Goal: Check status: Check status

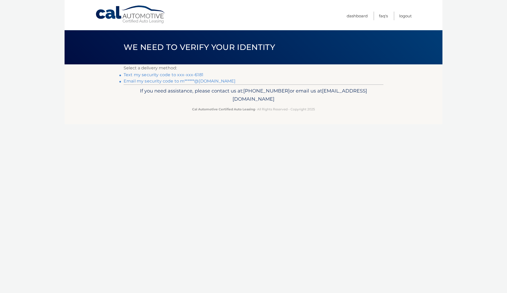
click at [188, 79] on link "Email my security code to m******@gmail.com" at bounding box center [180, 81] width 112 height 5
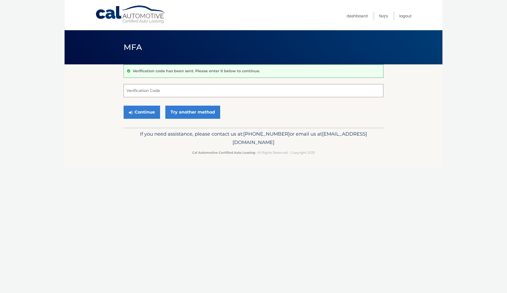
click at [195, 87] on input "Verification Code" at bounding box center [254, 90] width 260 height 13
paste input "022041"
type input "022041"
click at [124, 106] on button "Continue" at bounding box center [142, 112] width 36 height 13
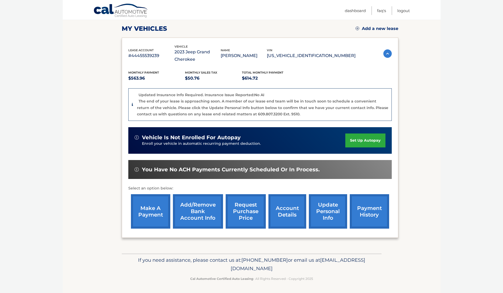
scroll to position [72, 0]
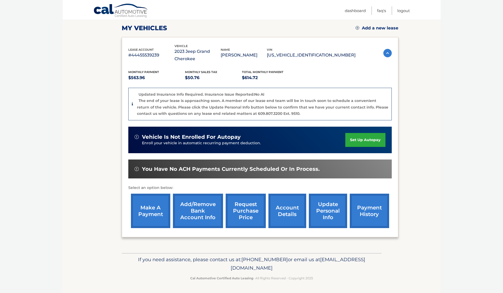
click at [367, 202] on link "payment history" at bounding box center [369, 210] width 39 height 34
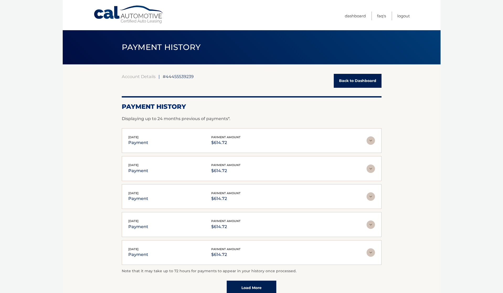
click at [368, 79] on link "Back to Dashboard" at bounding box center [358, 81] width 48 height 14
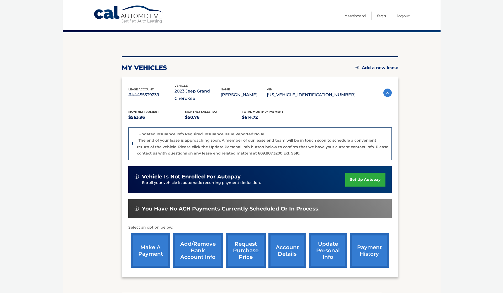
scroll to position [72, 0]
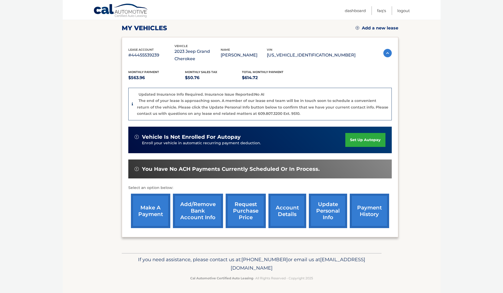
click at [293, 219] on link "account details" at bounding box center [288, 210] width 38 height 34
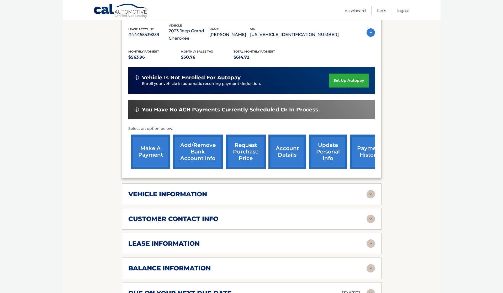
scroll to position [99, 0]
click at [285, 195] on div "vehicle information" at bounding box center [247, 194] width 238 height 8
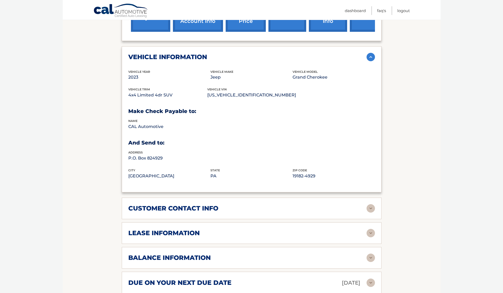
scroll to position [298, 0]
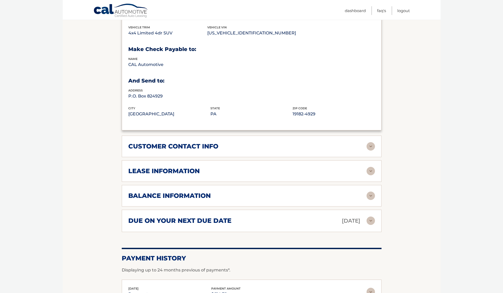
click at [247, 151] on div "customer contact info full name [PERSON_NAME] street address [STREET_ADDRESS] c…" at bounding box center [252, 146] width 260 height 22
click at [189, 174] on h2 "lease information" at bounding box center [163, 171] width 71 height 8
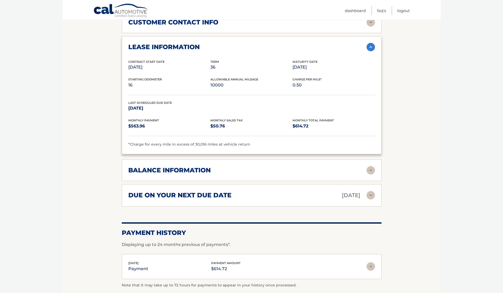
scroll to position [381, 0]
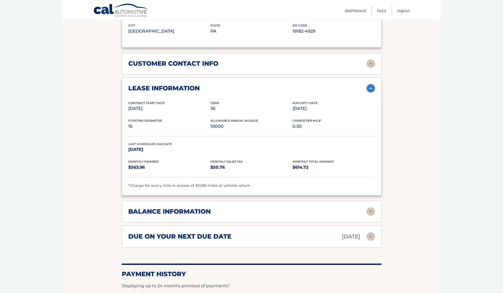
click at [289, 245] on div "due on your next due date [DATE] Late Charges $0.00 Miscellaneous Charges $0.00…" at bounding box center [252, 236] width 260 height 22
click at [286, 238] on div "due on your next due date [DATE]" at bounding box center [247, 236] width 238 height 9
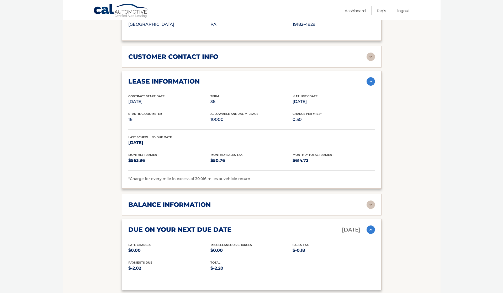
scroll to position [390, 0]
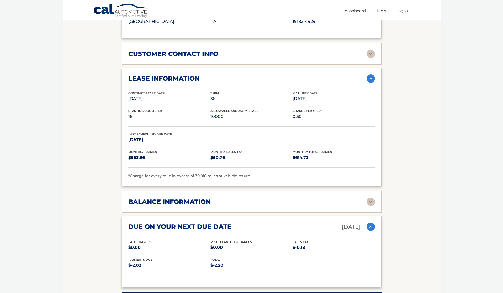
click at [258, 197] on div "balance information Payments Received 33 Payments Remaining 3 Next Payment will…" at bounding box center [252, 202] width 260 height 22
click at [353, 200] on div "balance information" at bounding box center [247, 202] width 238 height 8
